Goal: Information Seeking & Learning: Check status

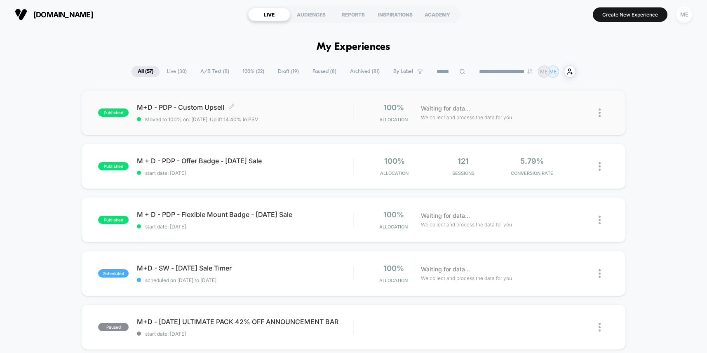
click at [297, 117] on span "Moved to 100% on: [DATE] . Uplift: 14.40% in PSV" at bounding box center [245, 119] width 216 height 6
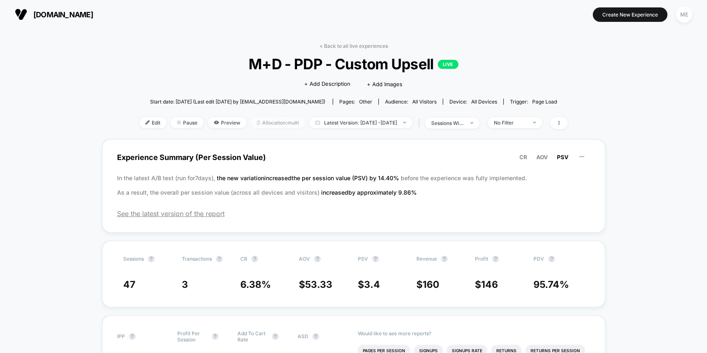
click at [276, 122] on span "Allocation: multi" at bounding box center [278, 122] width 54 height 11
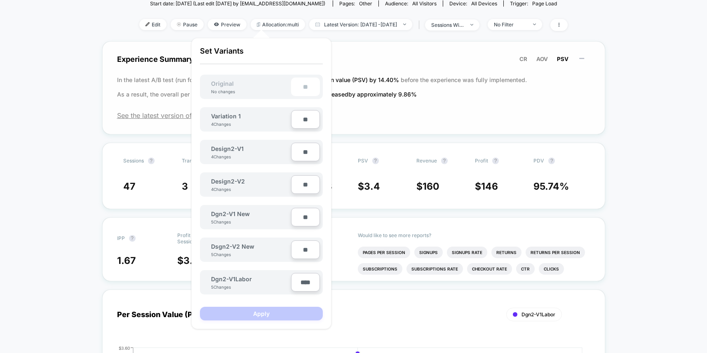
scroll to position [84, 0]
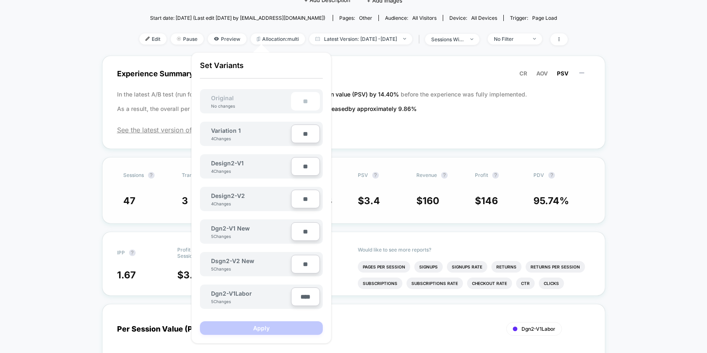
click at [442, 160] on div "Sessions ? Transactions ? CR ? AOV ? PSV ? Revenue ? Profit ? PDV ? 47 3 6.38 %…" at bounding box center [353, 190] width 503 height 66
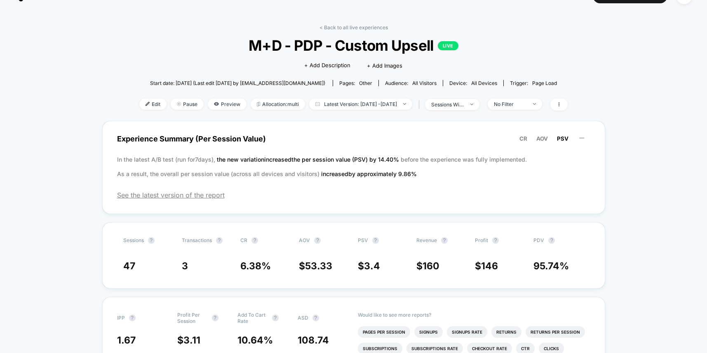
scroll to position [0, 0]
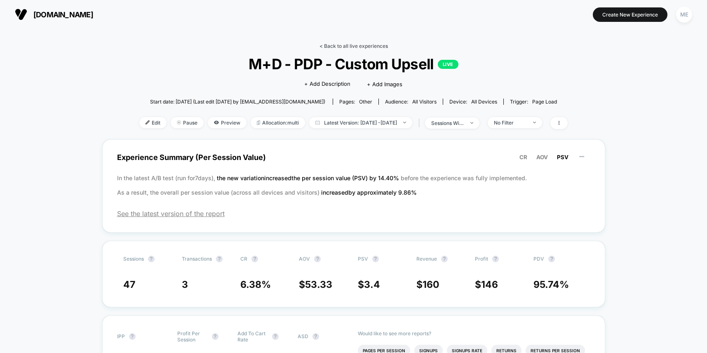
click at [331, 45] on link "< Back to all live experiences" at bounding box center [354, 46] width 68 height 6
